Goal: Task Accomplishment & Management: Manage account settings

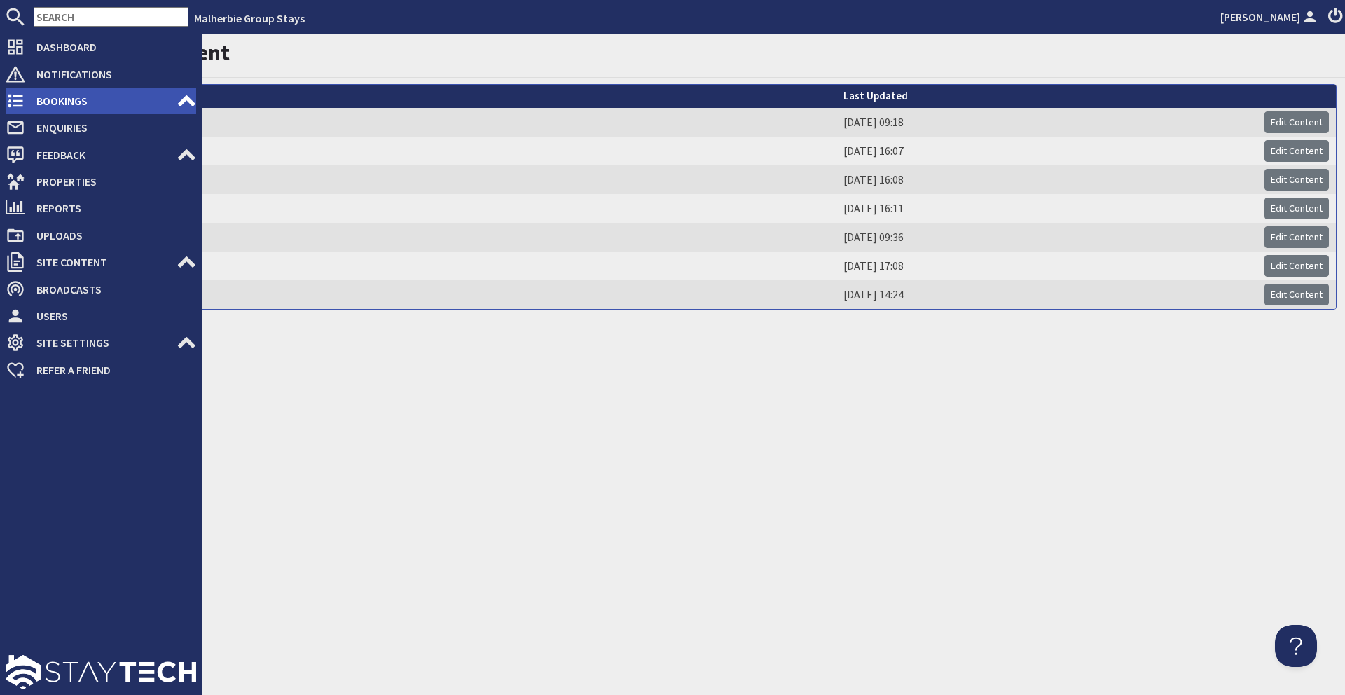
click at [32, 101] on span "Bookings" at bounding box center [100, 101] width 151 height 22
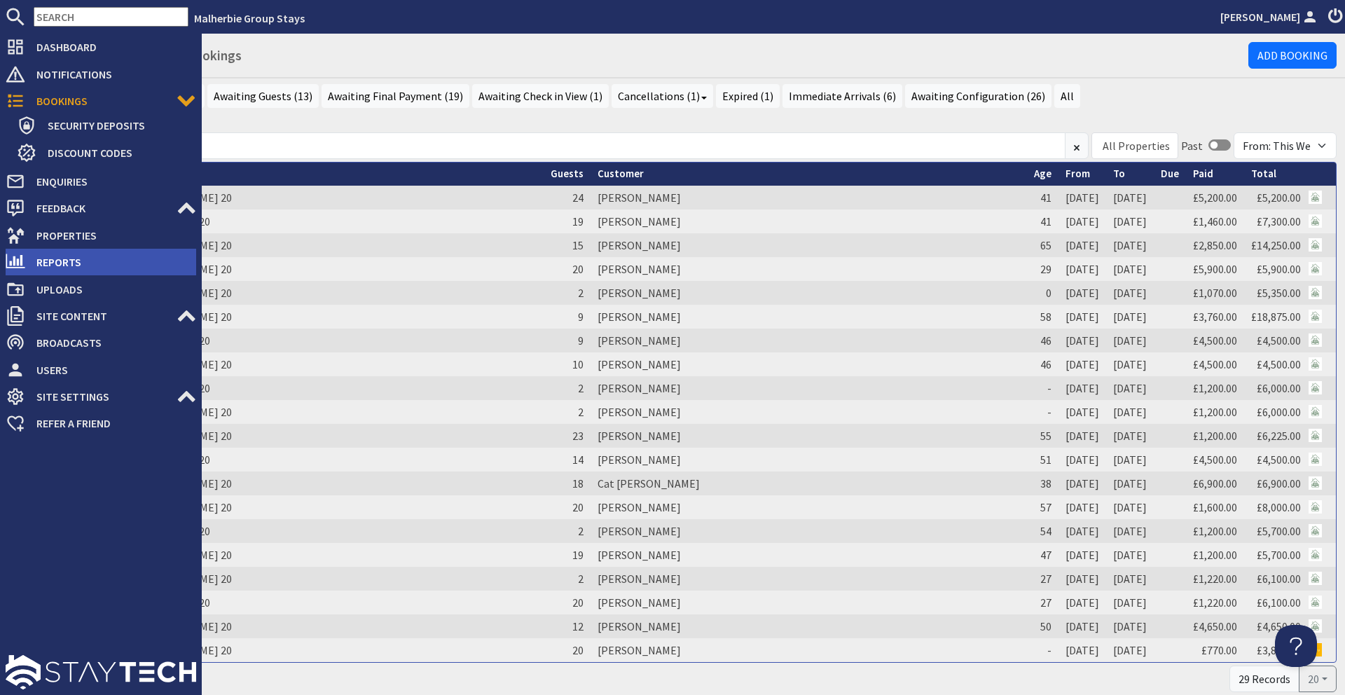
click at [92, 270] on span "Reports" at bounding box center [110, 262] width 171 height 22
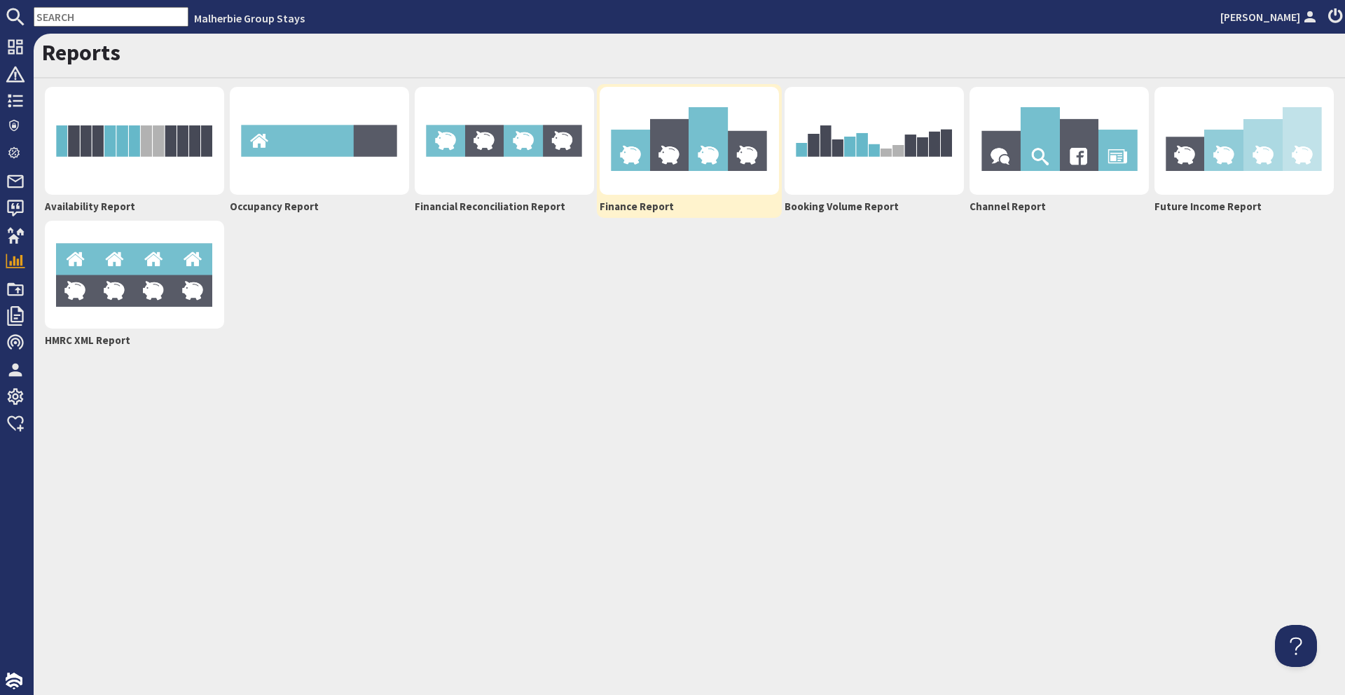
click at [680, 165] on img at bounding box center [689, 141] width 179 height 108
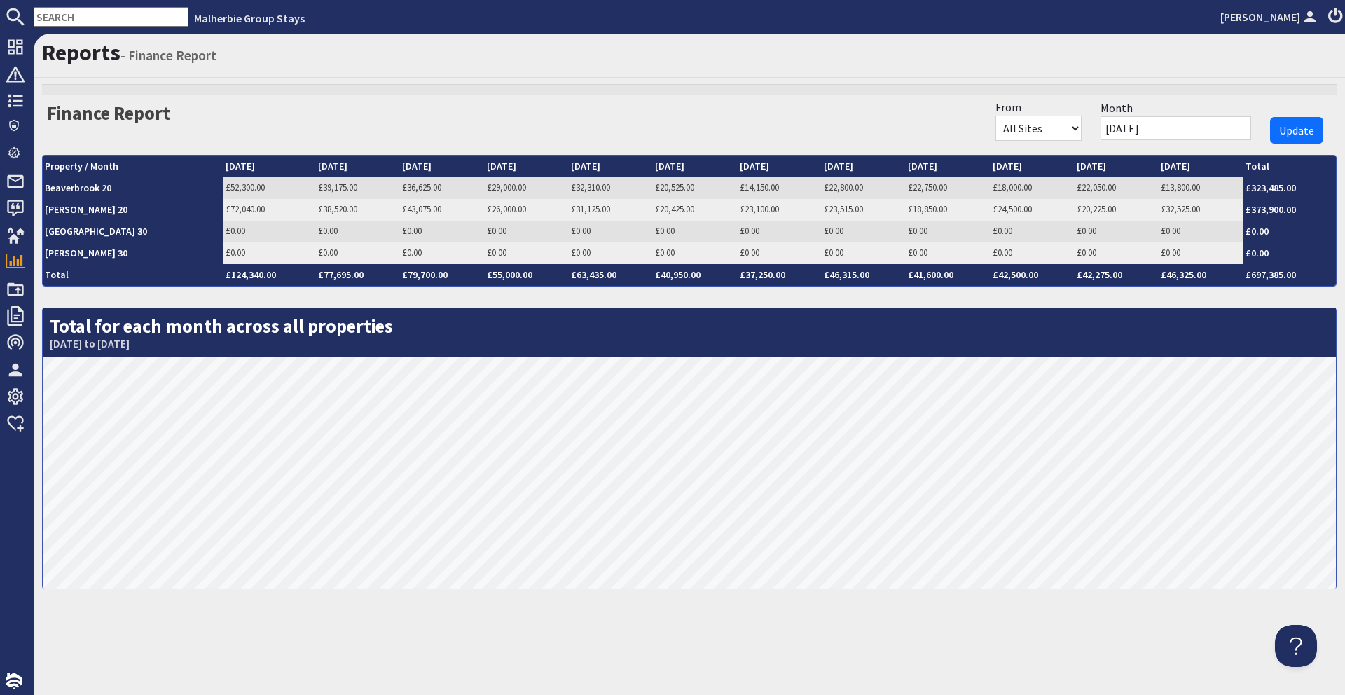
click at [1163, 126] on input "[DATE]" at bounding box center [1176, 128] width 151 height 24
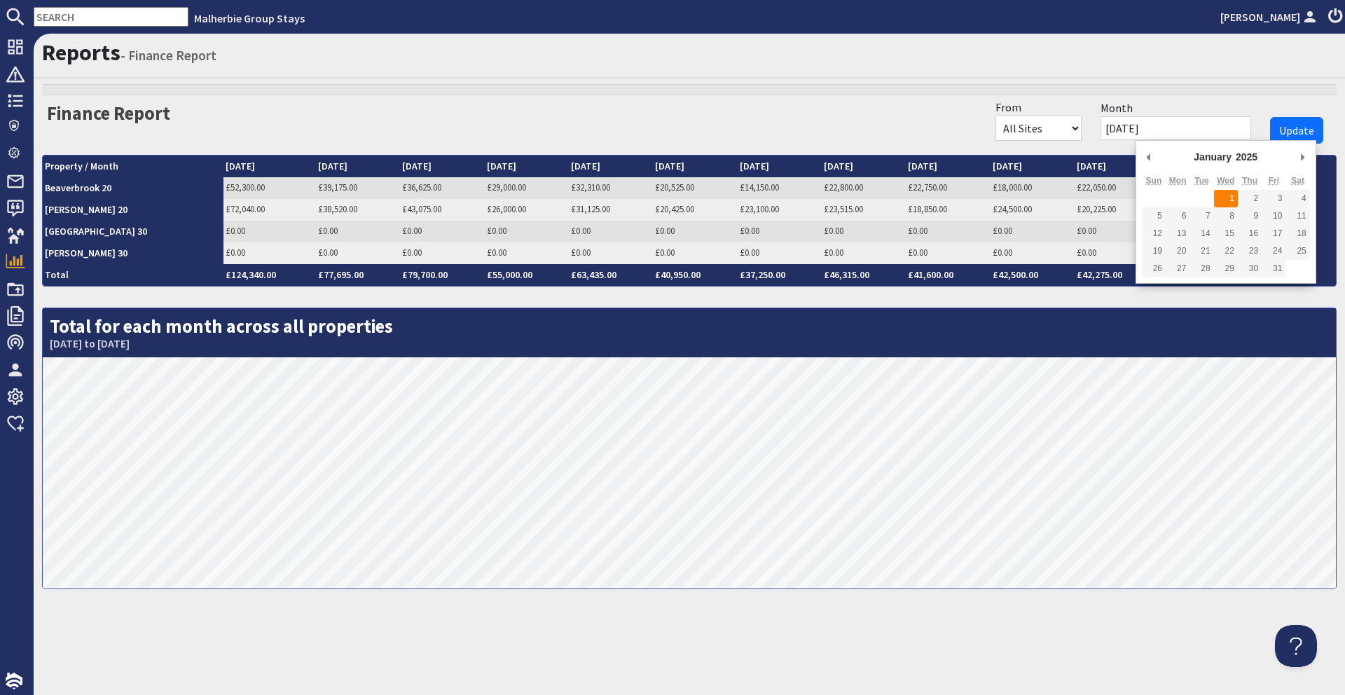
type input "[DATE]"
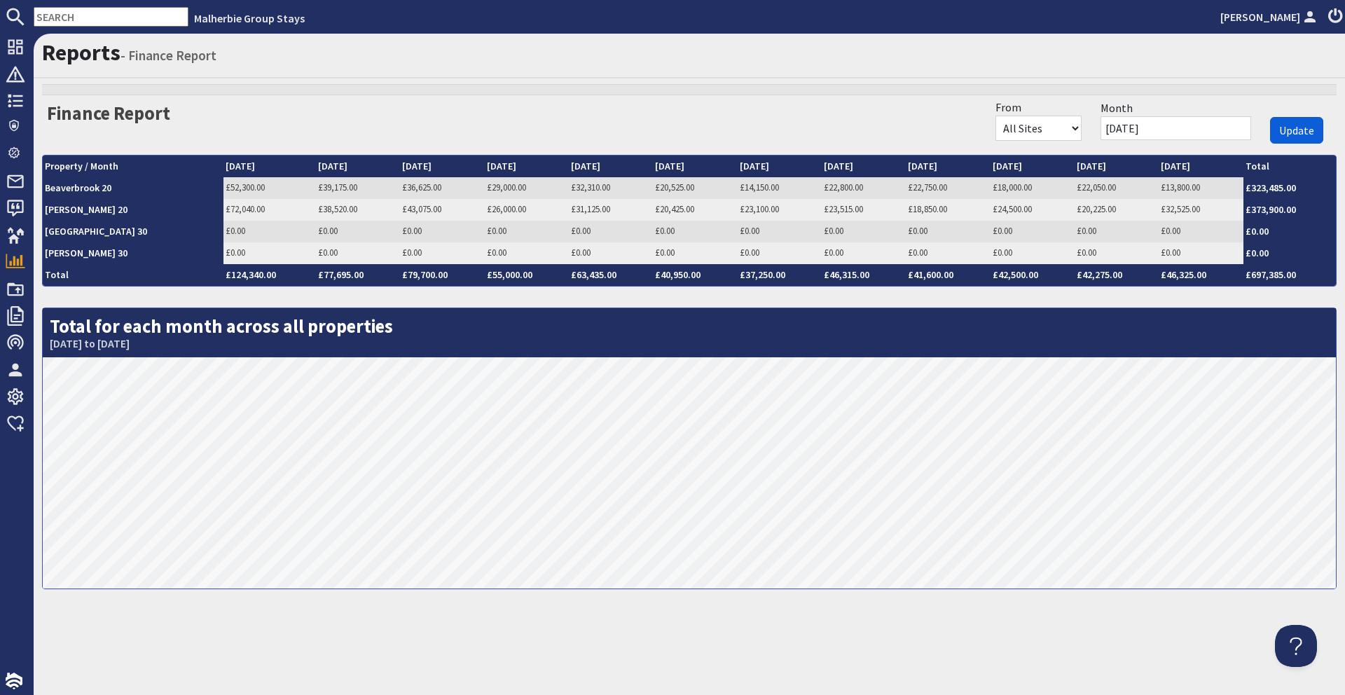
click at [1307, 128] on span "Update" at bounding box center [1297, 130] width 35 height 14
click at [1082, 129] on select "All Sites This Website Group Stays Sleeps 12" at bounding box center [1039, 128] width 86 height 25
select select "192"
click at [1033, 116] on select "All Sites This Website Group Stays Sleeps 12" at bounding box center [1039, 128] width 86 height 25
click at [1287, 118] on button "Update" at bounding box center [1296, 130] width 53 height 27
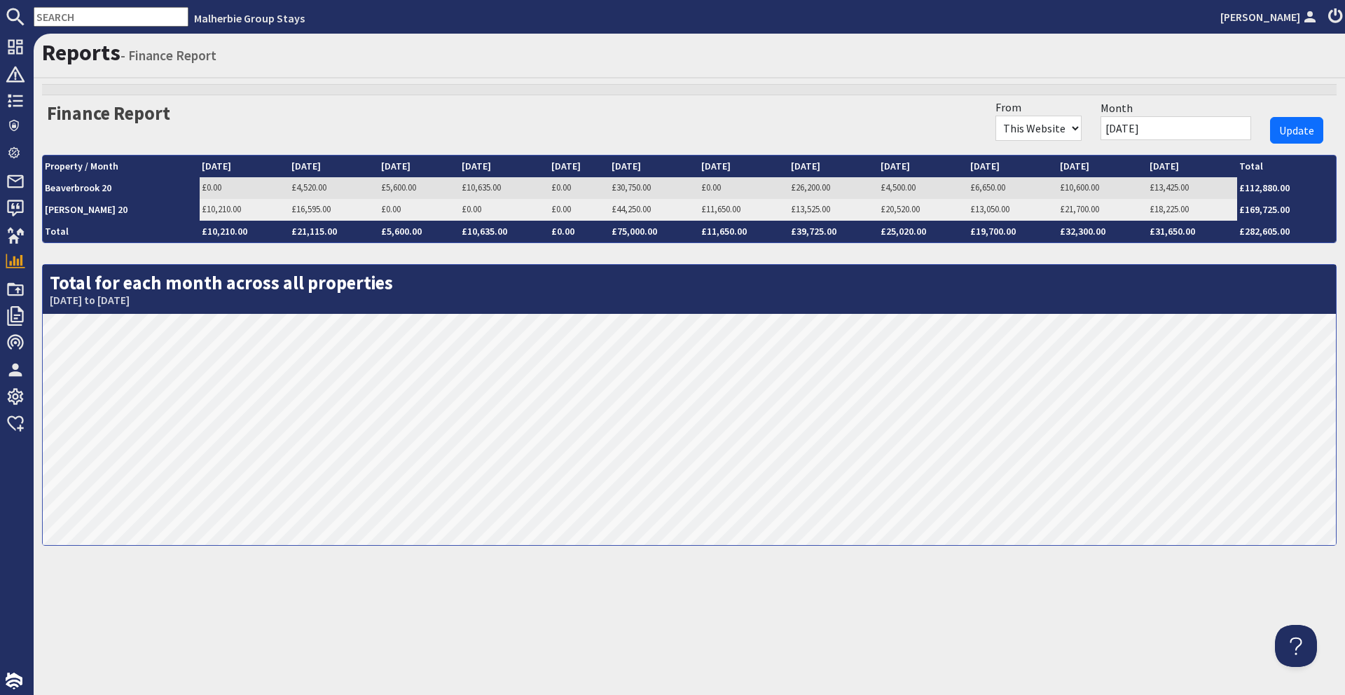
click at [1082, 129] on select "All Sites This Website Group Stays Sleeps 12" at bounding box center [1039, 128] width 86 height 25
select select "95"
click at [1033, 116] on select "All Sites This Website Group Stays Sleeps 12" at bounding box center [1039, 128] width 86 height 25
click at [1304, 133] on span "Update" at bounding box center [1297, 130] width 35 height 14
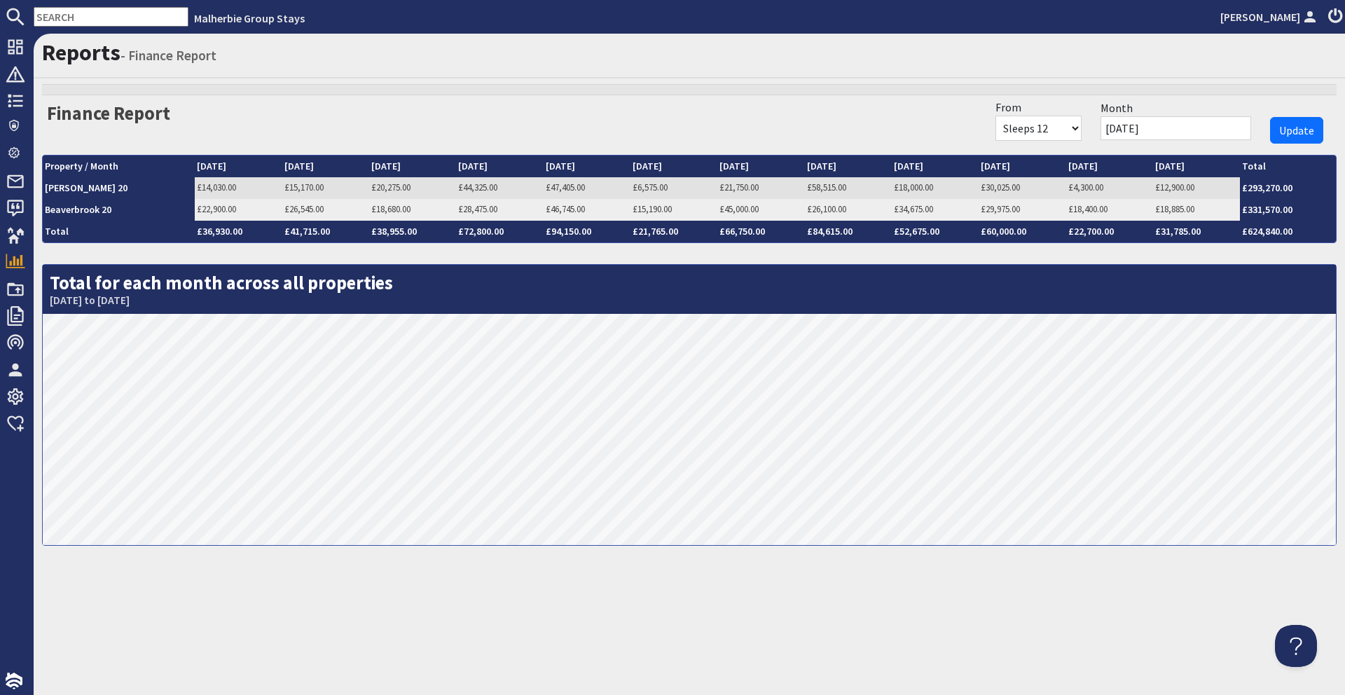
click at [1082, 122] on select "All Sites This Website Group Stays Sleeps 12" at bounding box center [1039, 128] width 86 height 25
select select "0"
click at [1033, 116] on select "All Sites This Website Group Stays Sleeps 12" at bounding box center [1039, 128] width 86 height 25
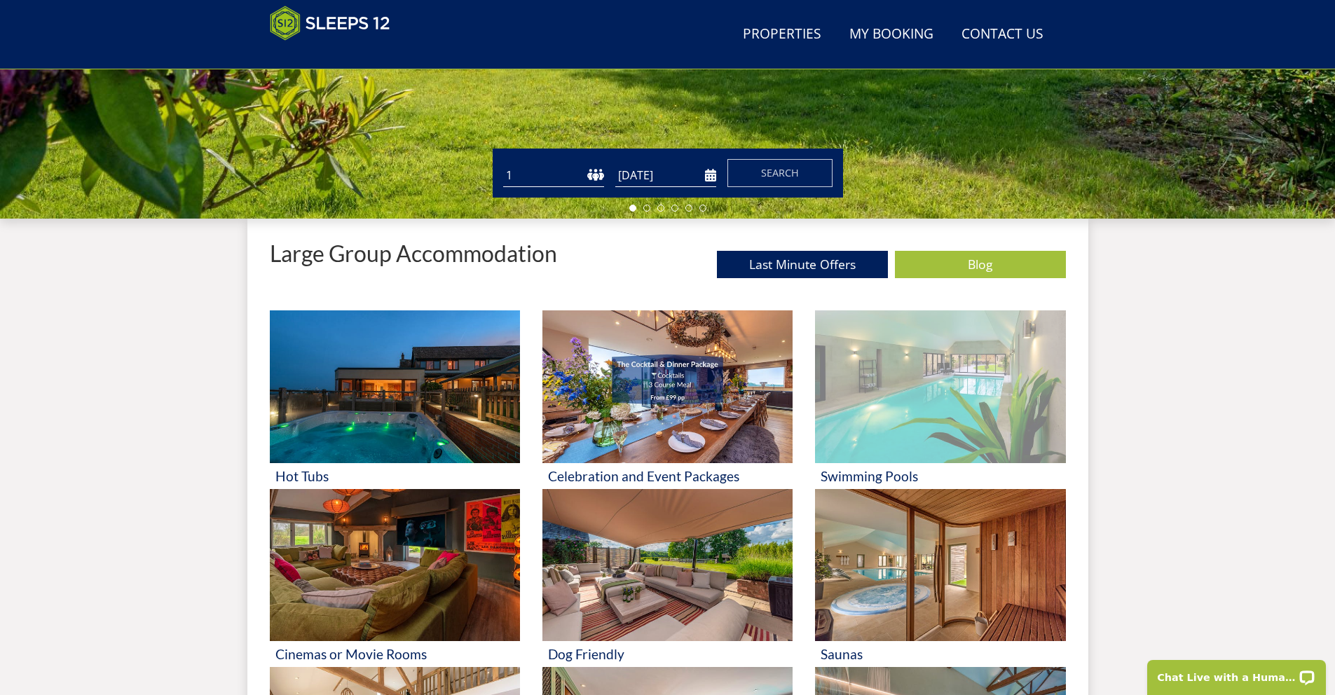
click at [869, 405] on img at bounding box center [940, 386] width 250 height 153
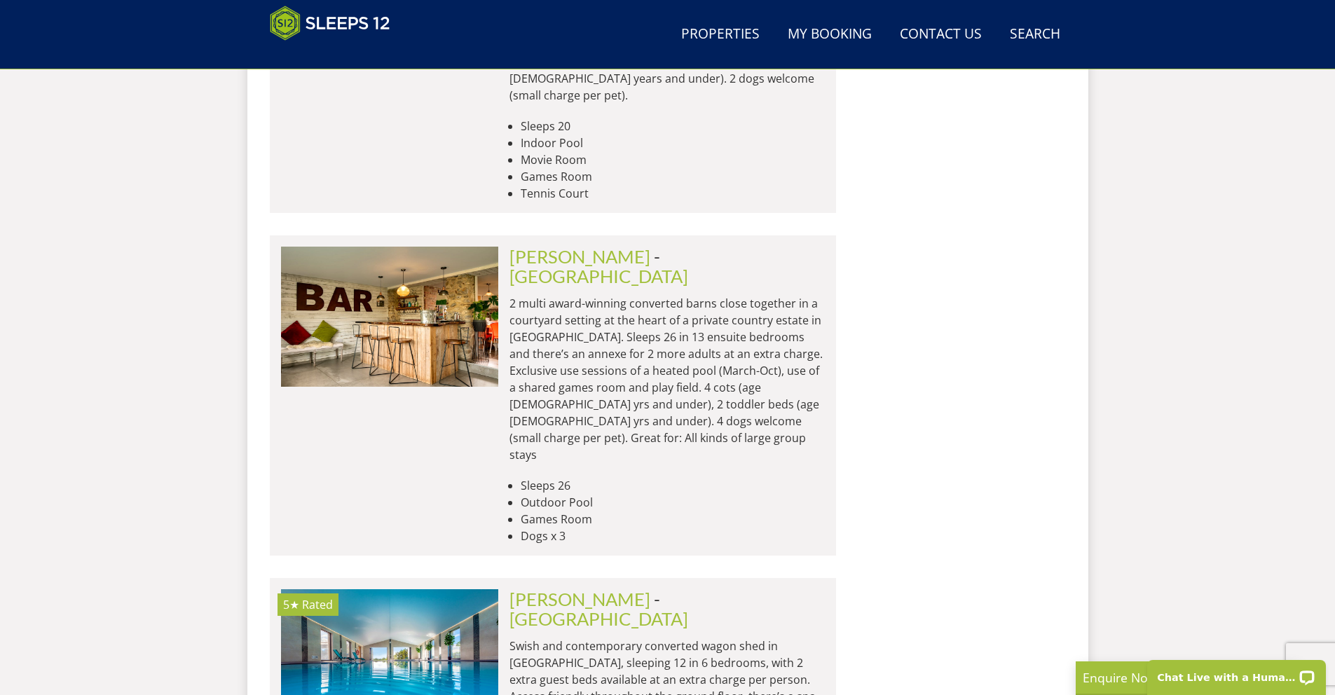
scroll to position [4798, 0]
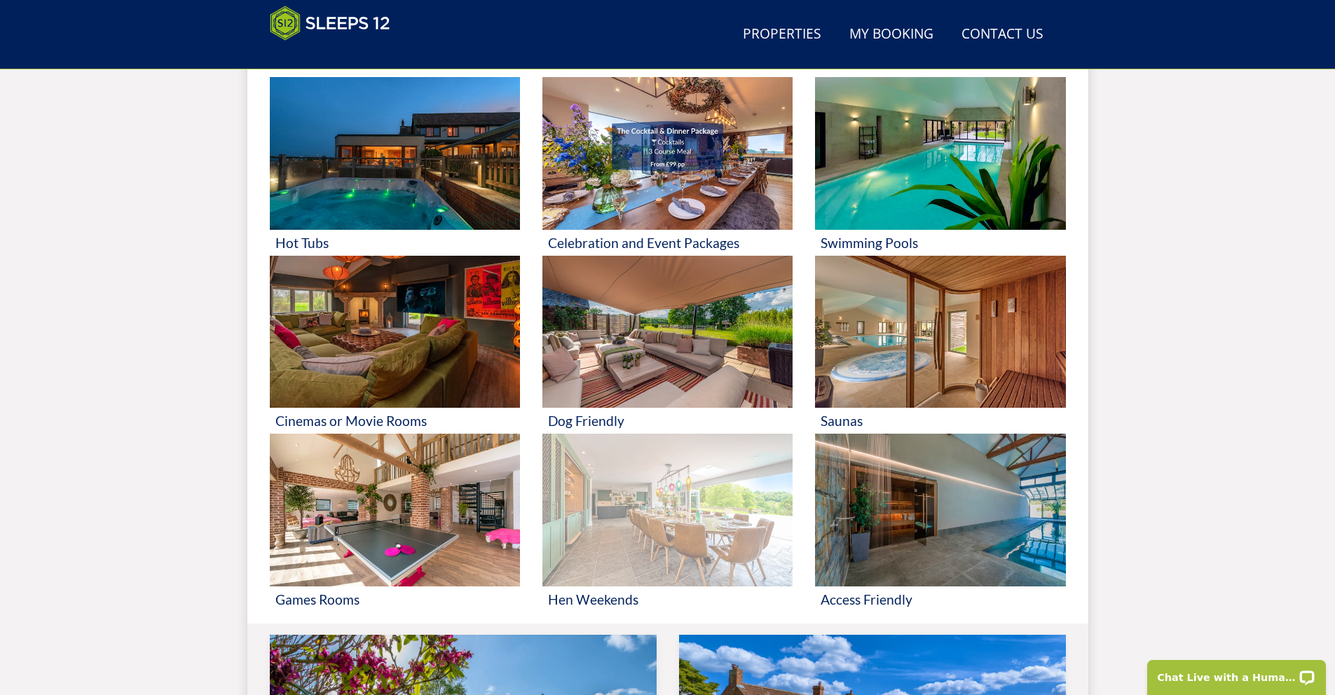
scroll to position [610, 0]
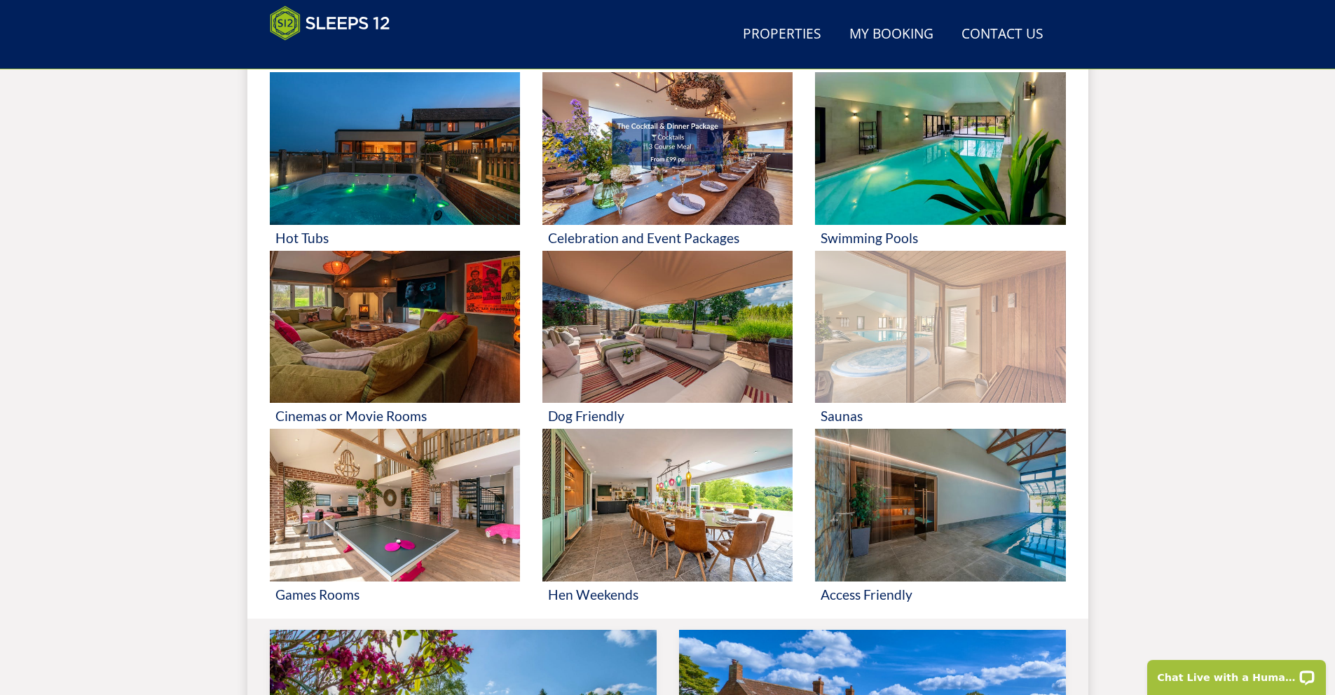
click at [879, 350] on img at bounding box center [940, 327] width 250 height 153
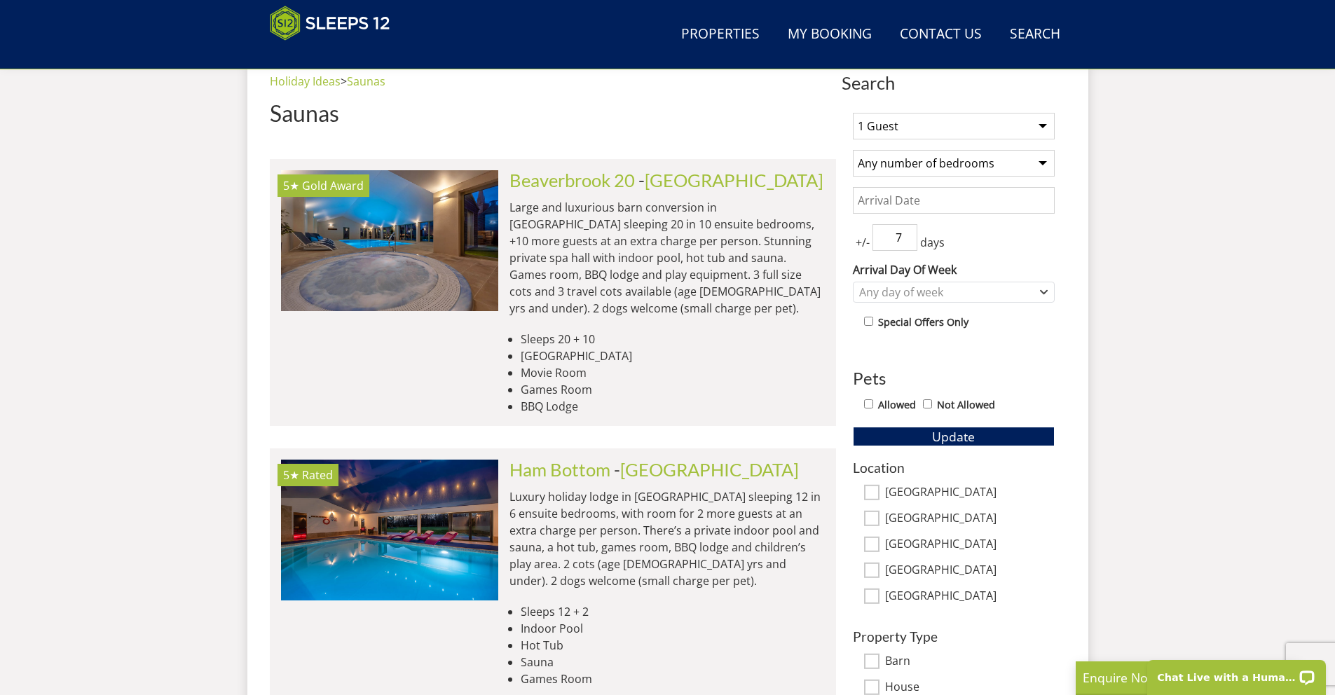
scroll to position [583, 0]
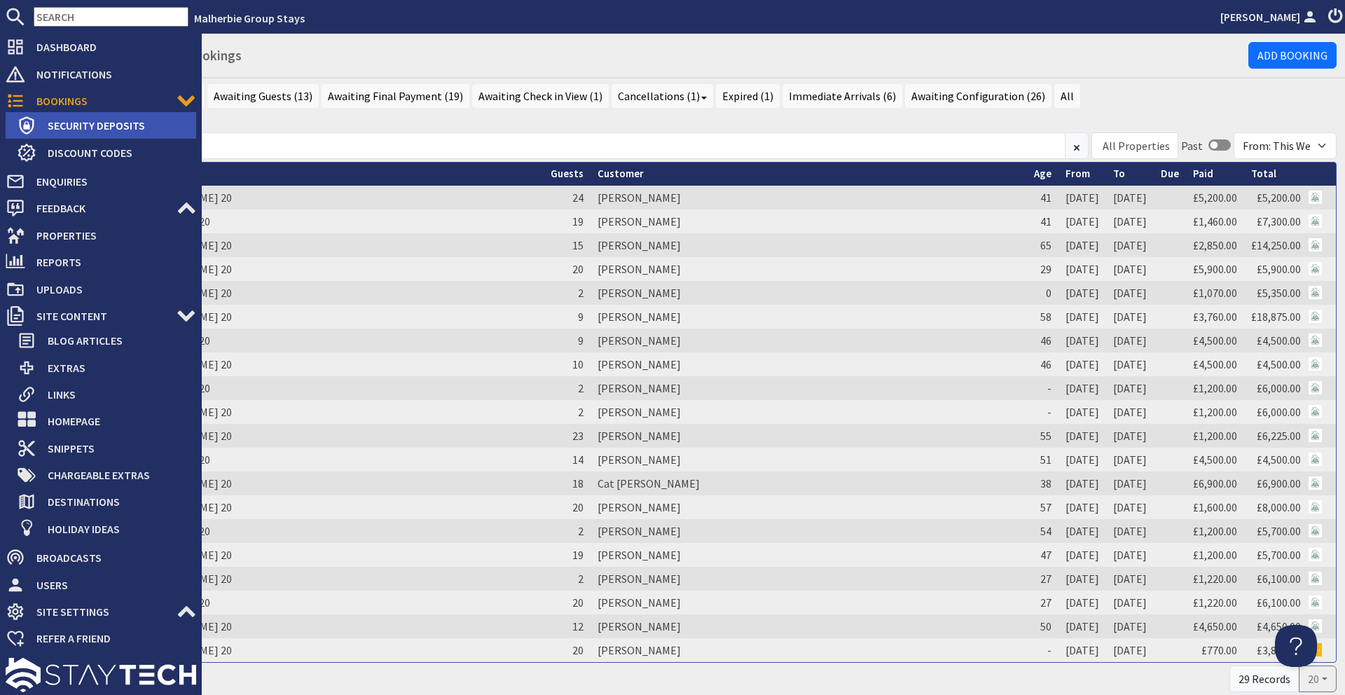
click at [52, 130] on span "Security Deposits" at bounding box center [116, 125] width 160 height 22
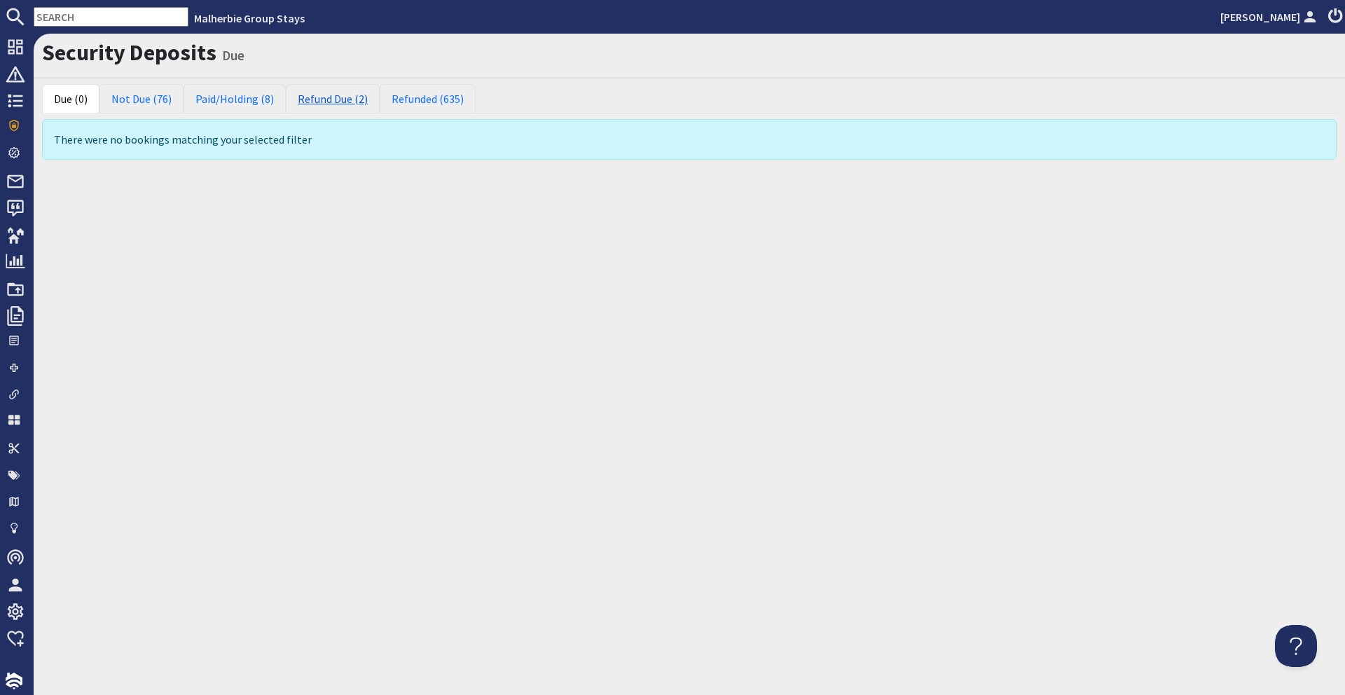
click at [348, 102] on link "Refund Due (2)" at bounding box center [333, 98] width 94 height 29
